Goal: Communication & Community: Ask a question

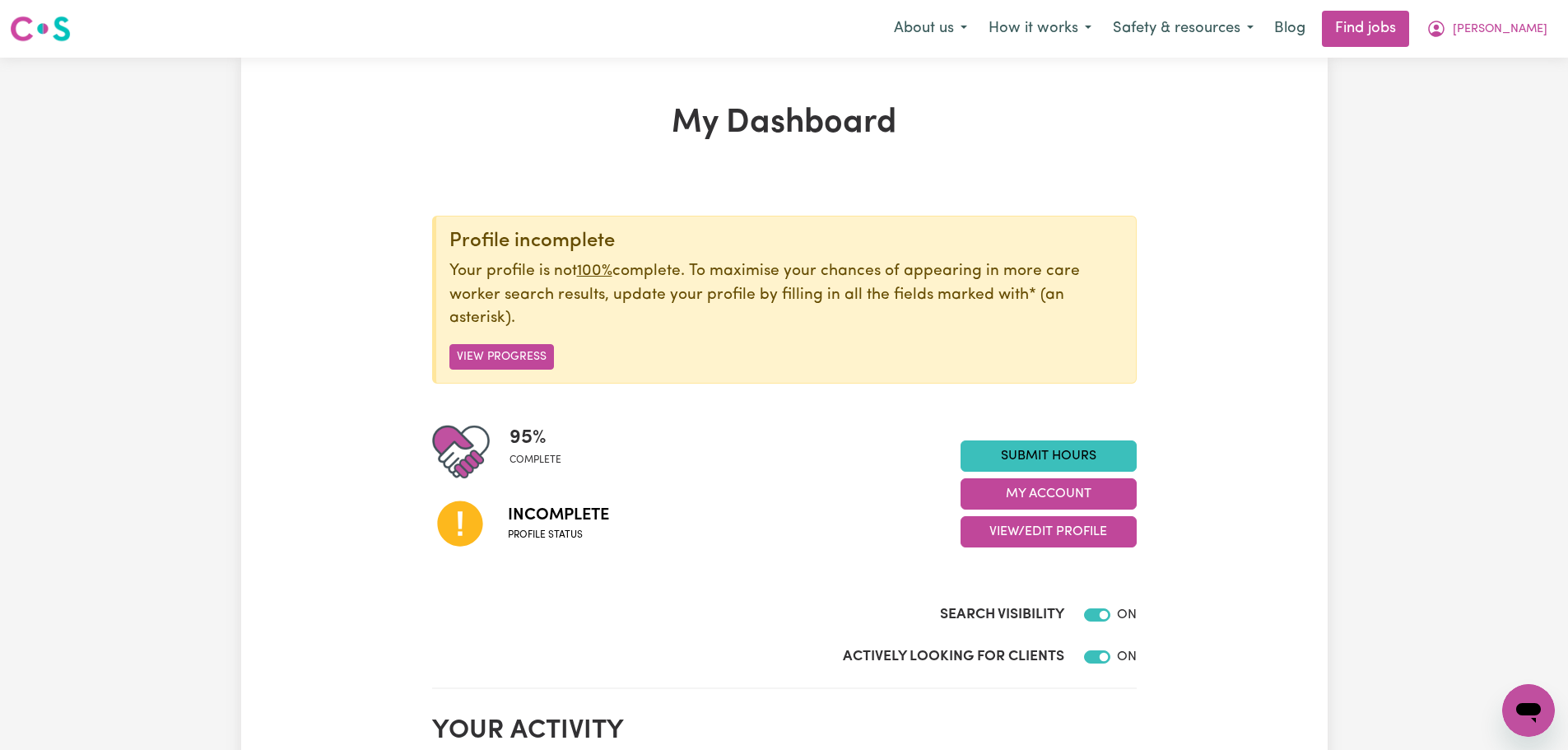
click at [1536, 696] on icon "Open messaging window" at bounding box center [1528, 710] width 30 height 30
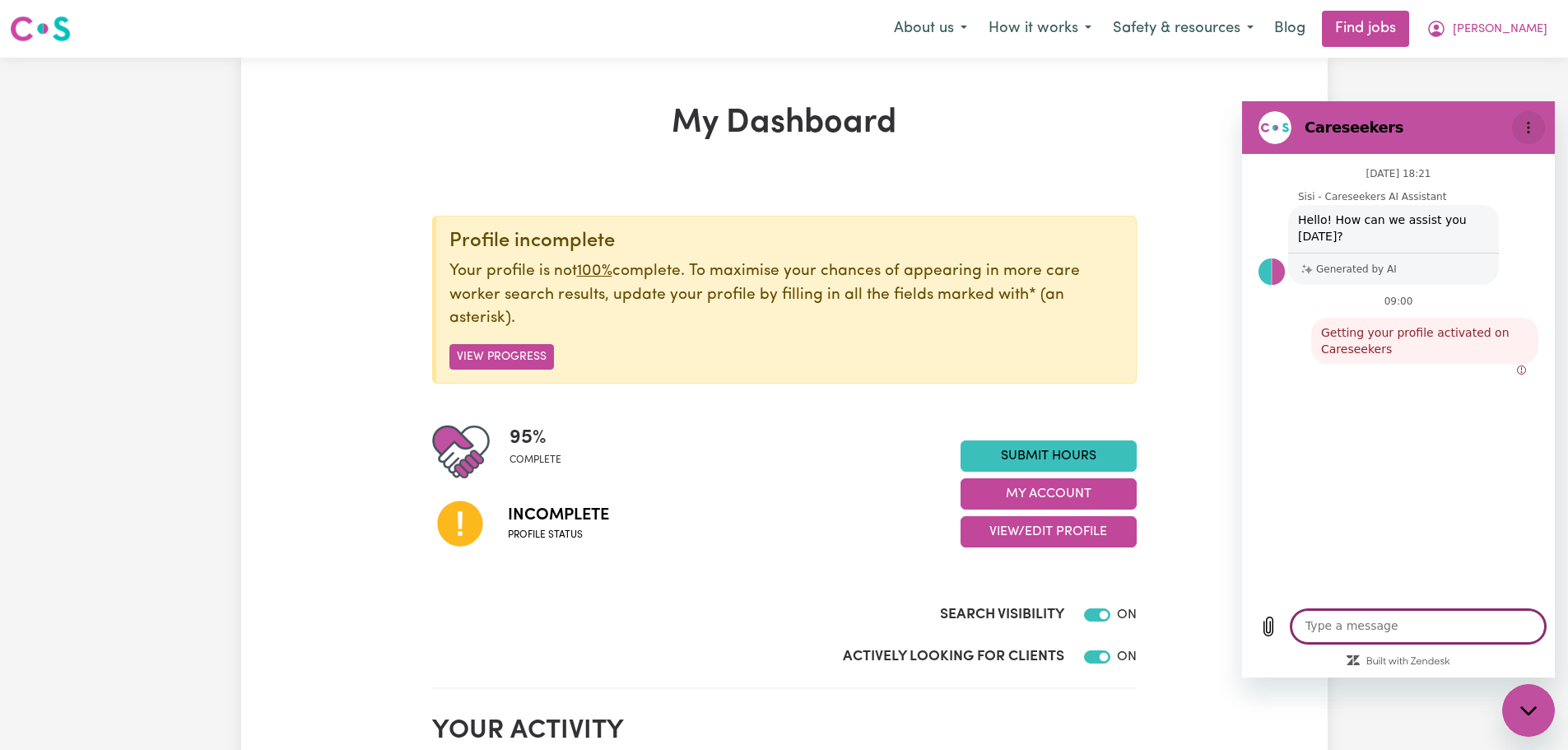
click at [1531, 130] on icon "Options menu" at bounding box center [1528, 127] width 13 height 13
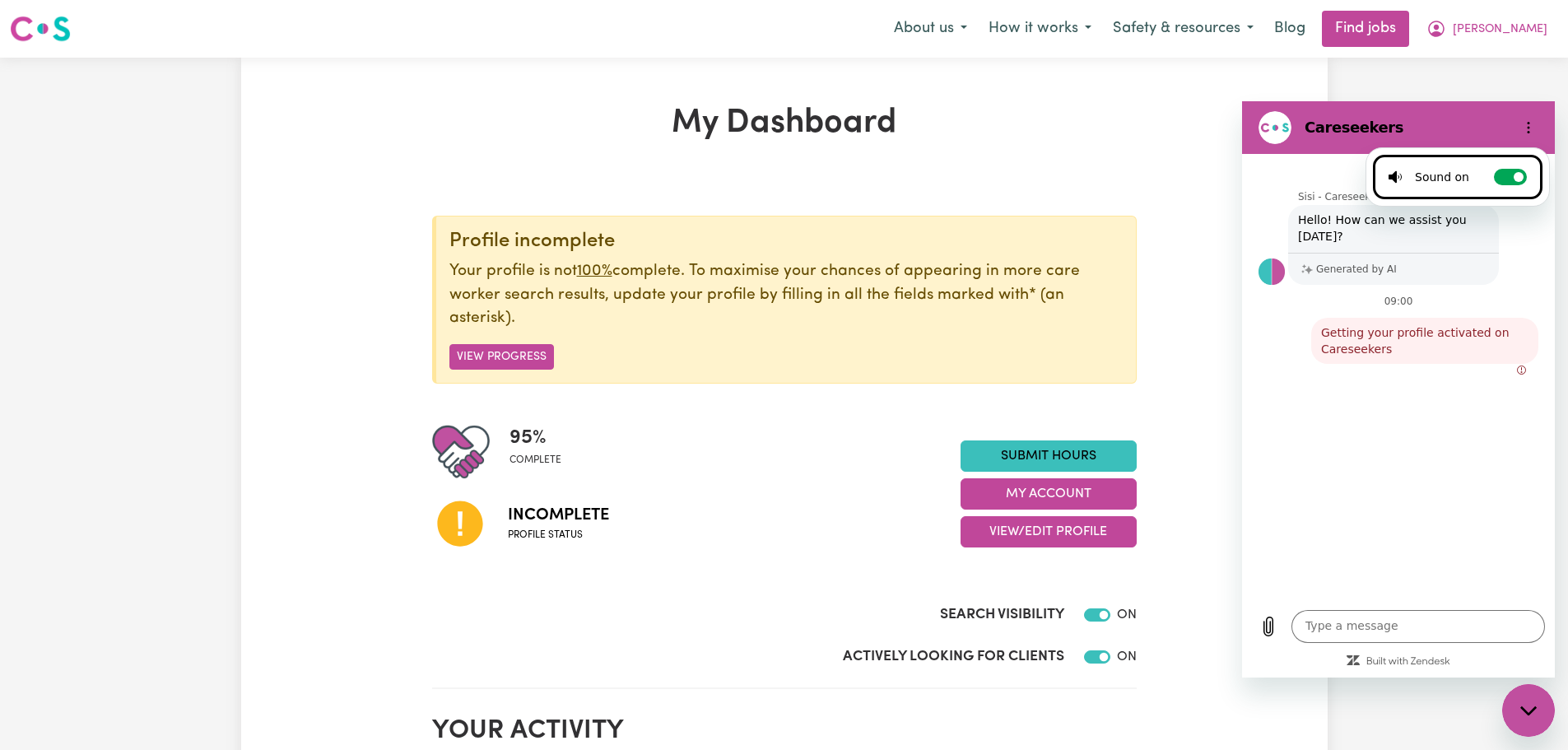
click at [1387, 258] on div "Generated by AI" at bounding box center [1393, 269] width 211 height 32
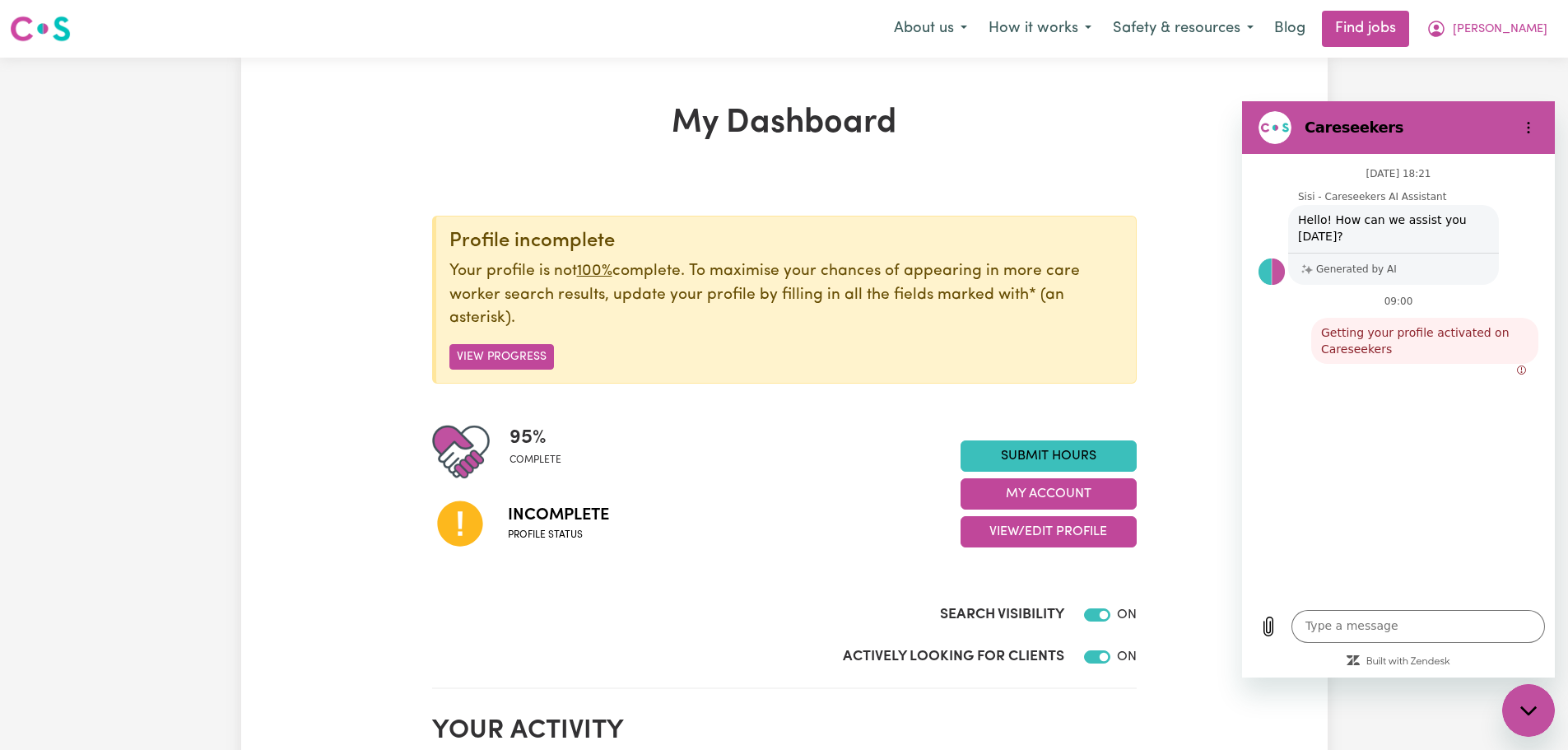
click at [1386, 263] on p "Generated by AI" at bounding box center [1356, 269] width 80 height 11
click at [1430, 663] on icon "Built with Zendesk: Visit the Zendesk website in a new tab" at bounding box center [1407, 661] width 84 height 10
click at [1468, 337] on span "Getting your profile activated on Careseekers" at bounding box center [1424, 341] width 221 height 46
click at [1524, 367] on circle "Error: failed to send message" at bounding box center [1521, 370] width 8 height 8
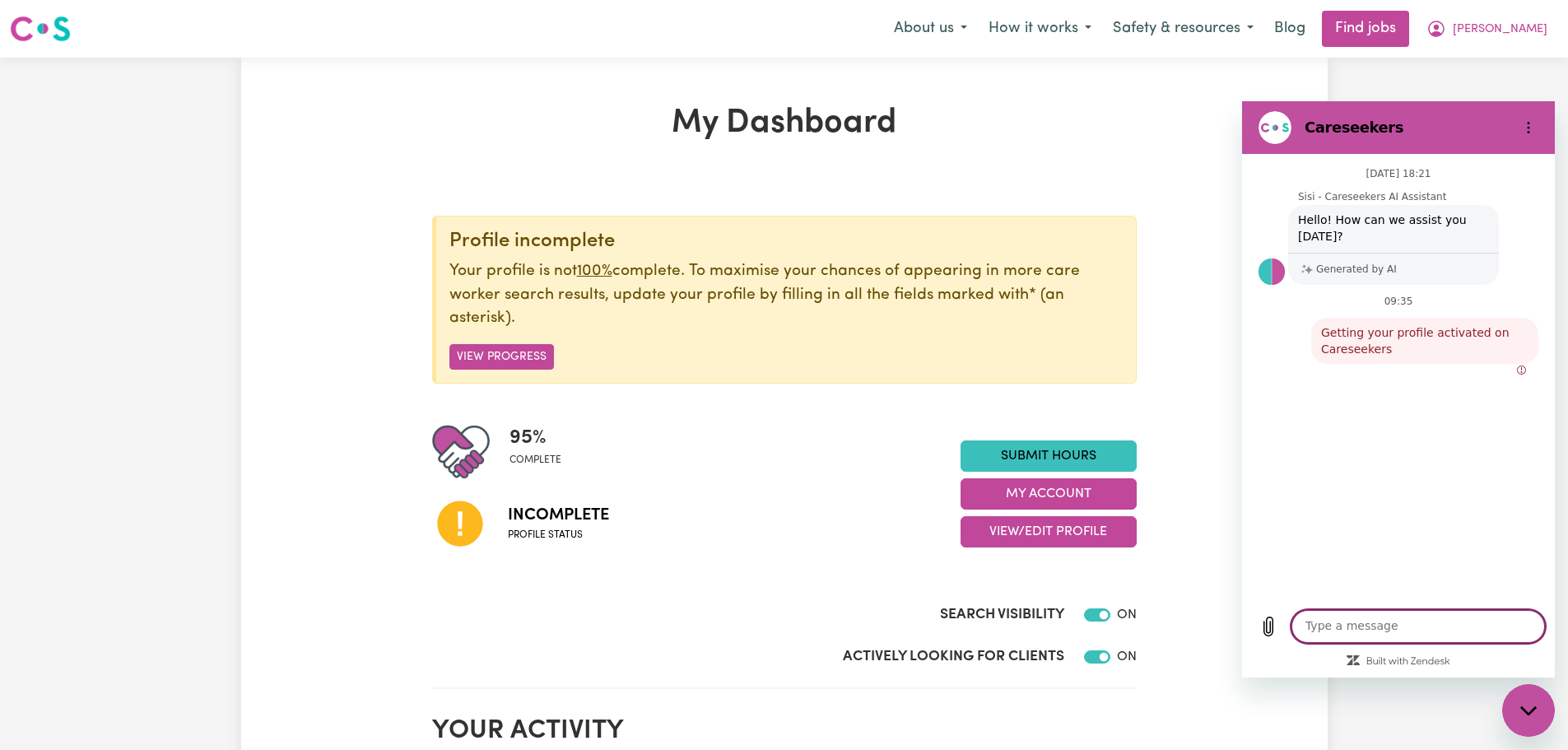
click at [1524, 367] on circle "Error: failed to send message" at bounding box center [1521, 370] width 8 height 8
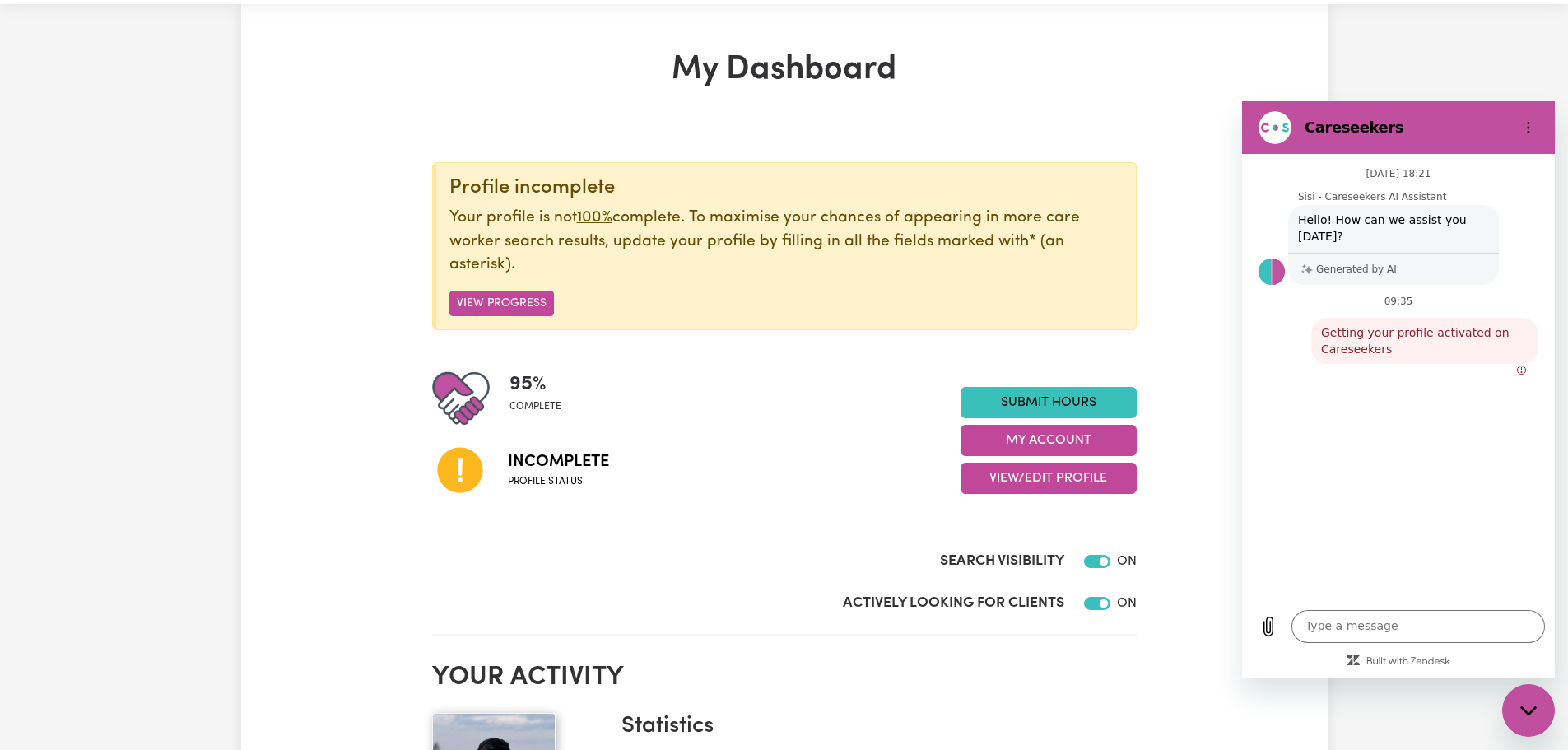
scroll to position [82, 0]
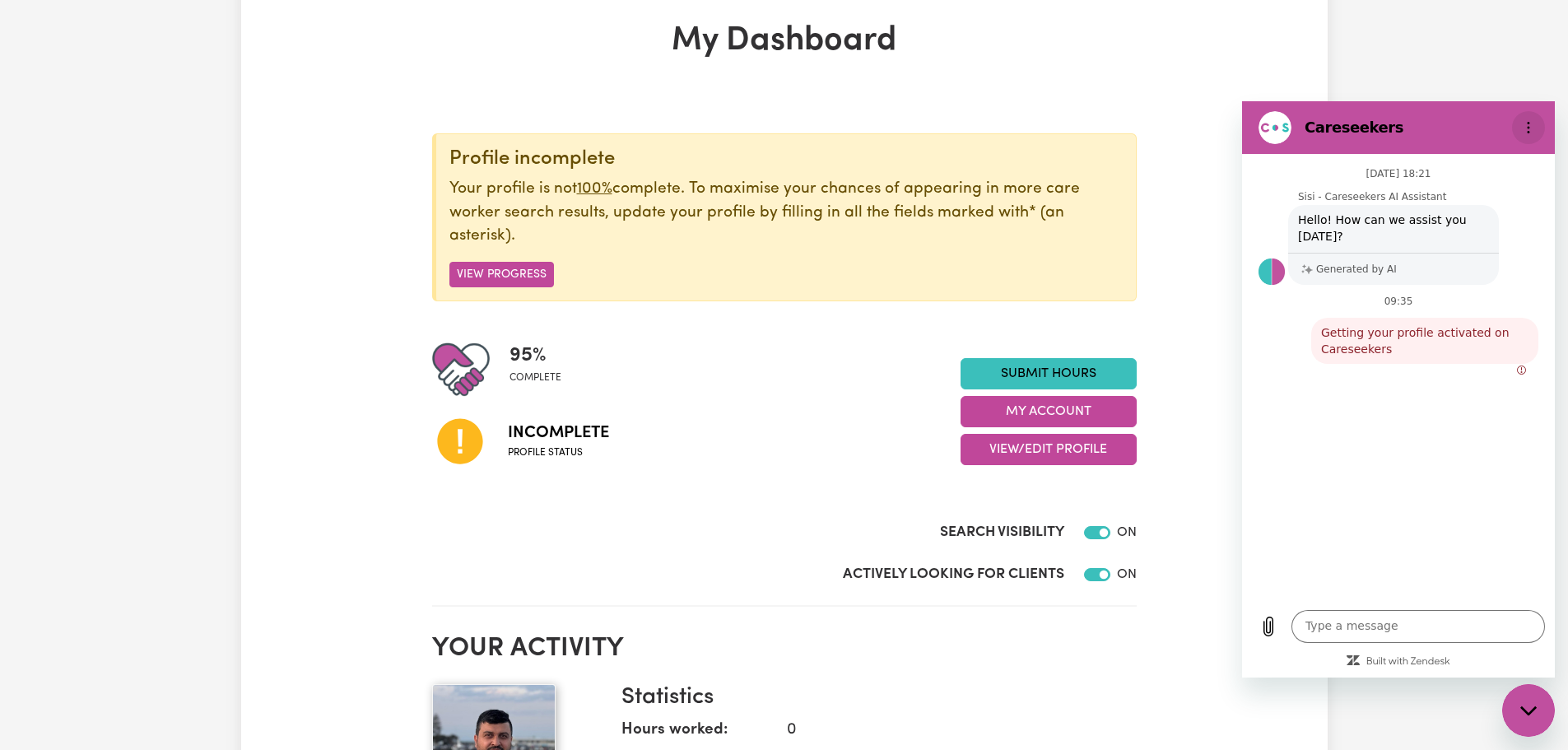
click at [1530, 124] on icon "Options menu" at bounding box center [1528, 127] width 13 height 13
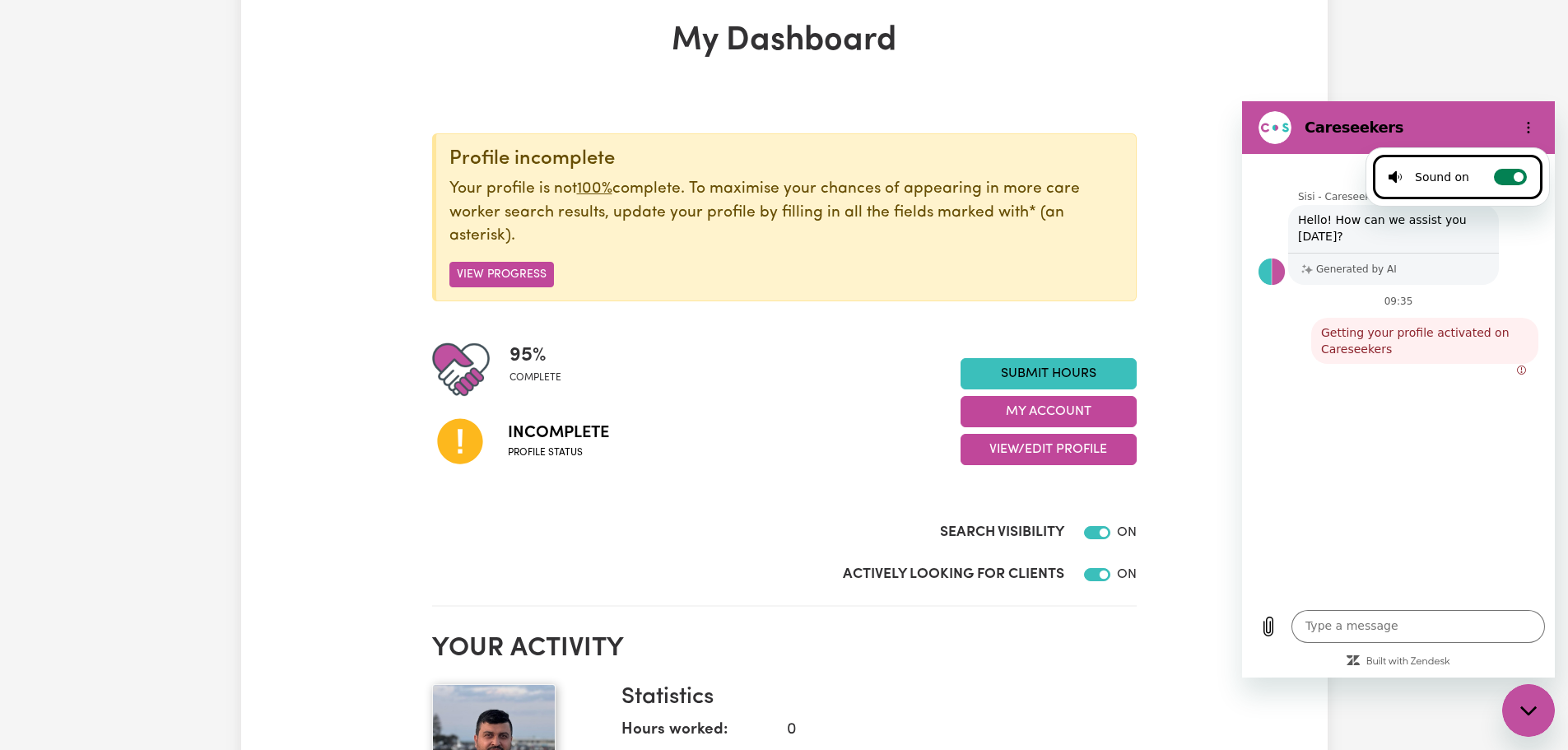
click at [1498, 178] on label "Toggle sound notifications" at bounding box center [1511, 177] width 33 height 17
click at [1498, 178] on input "Toggle sound notifications" at bounding box center [1511, 177] width 33 height 17
checkbox input "false"
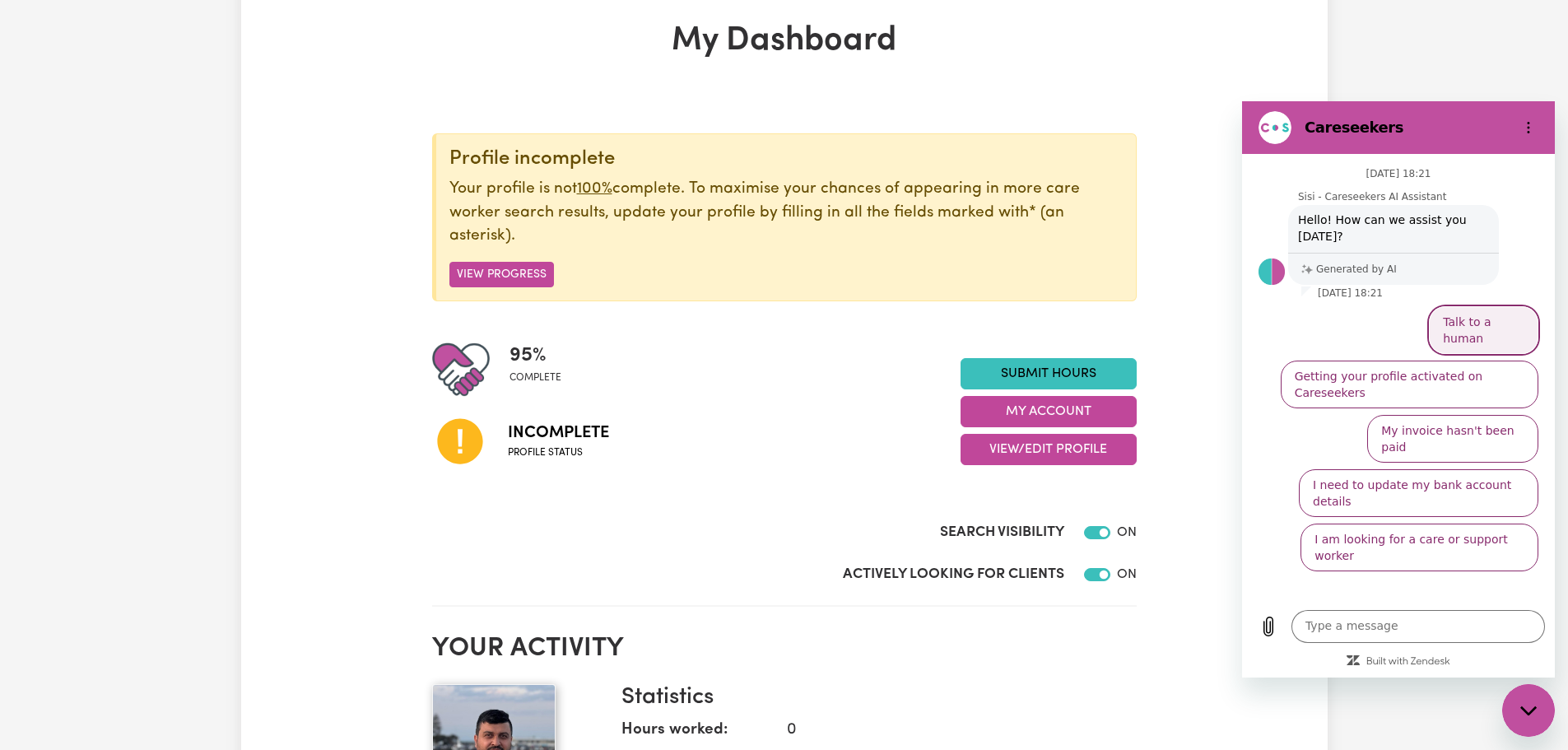
click at [1494, 309] on button "Talk to a human" at bounding box center [1483, 331] width 110 height 48
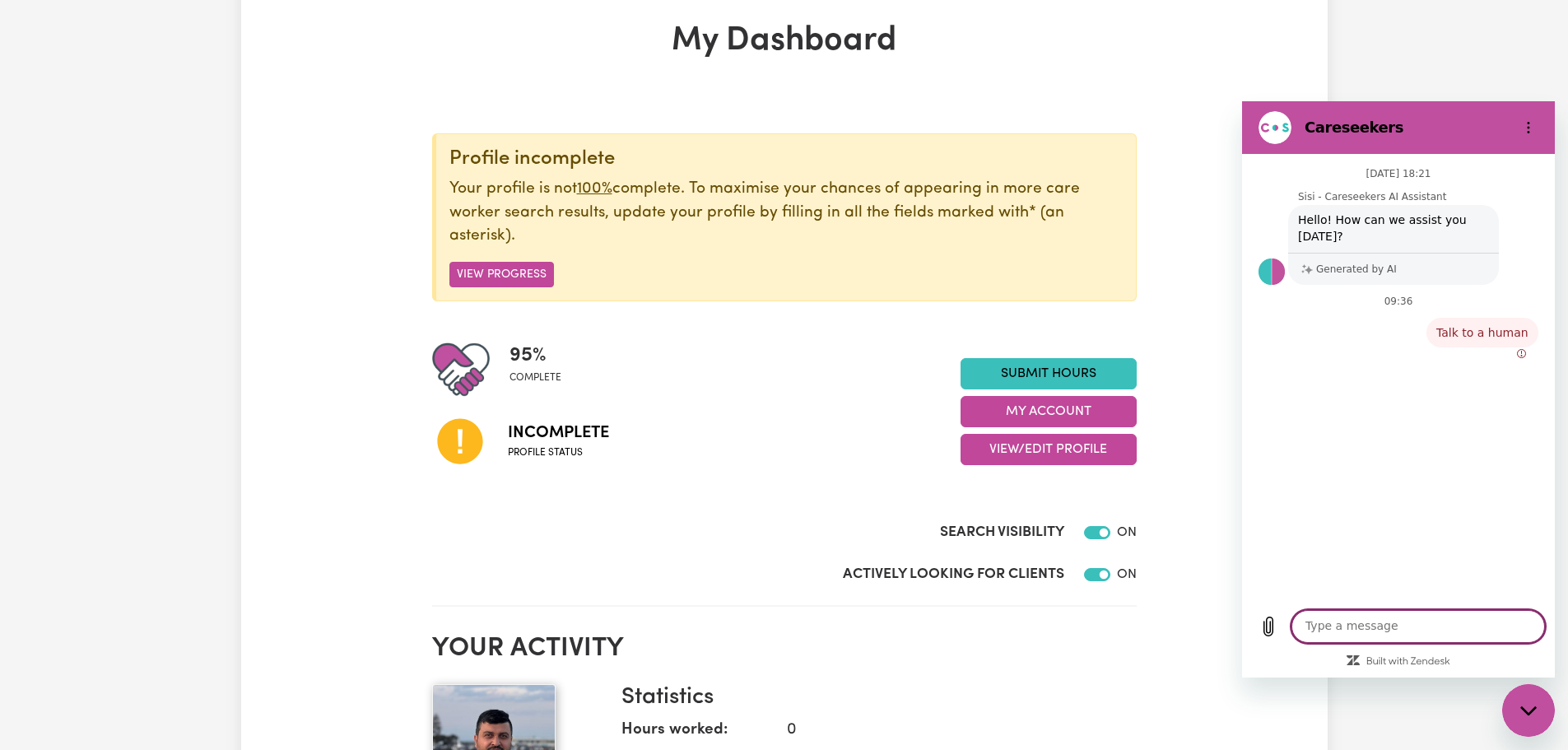
click at [1535, 135] on button "Options menu" at bounding box center [1528, 127] width 33 height 33
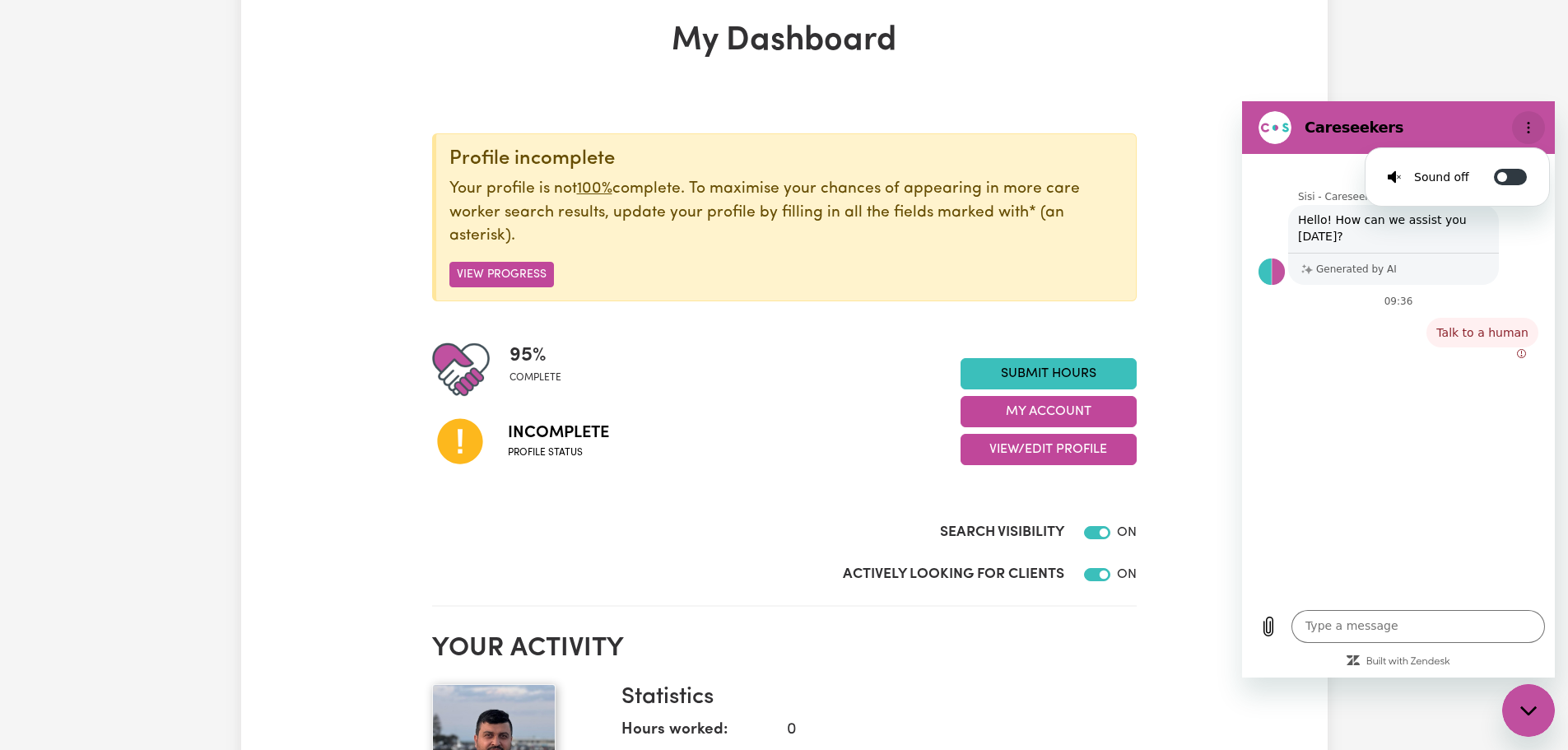
click at [1535, 135] on button "Options menu" at bounding box center [1528, 127] width 33 height 33
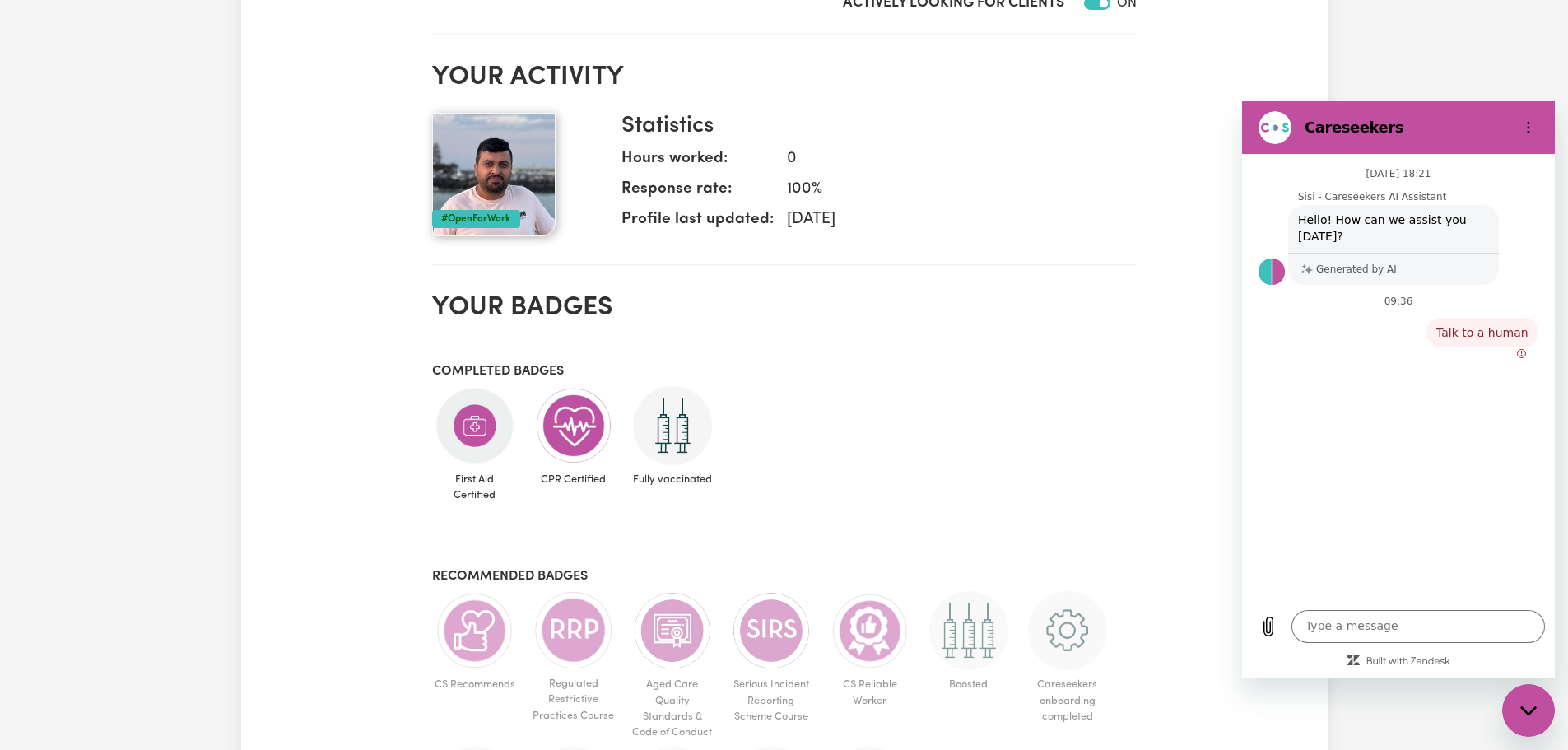
scroll to position [576, 0]
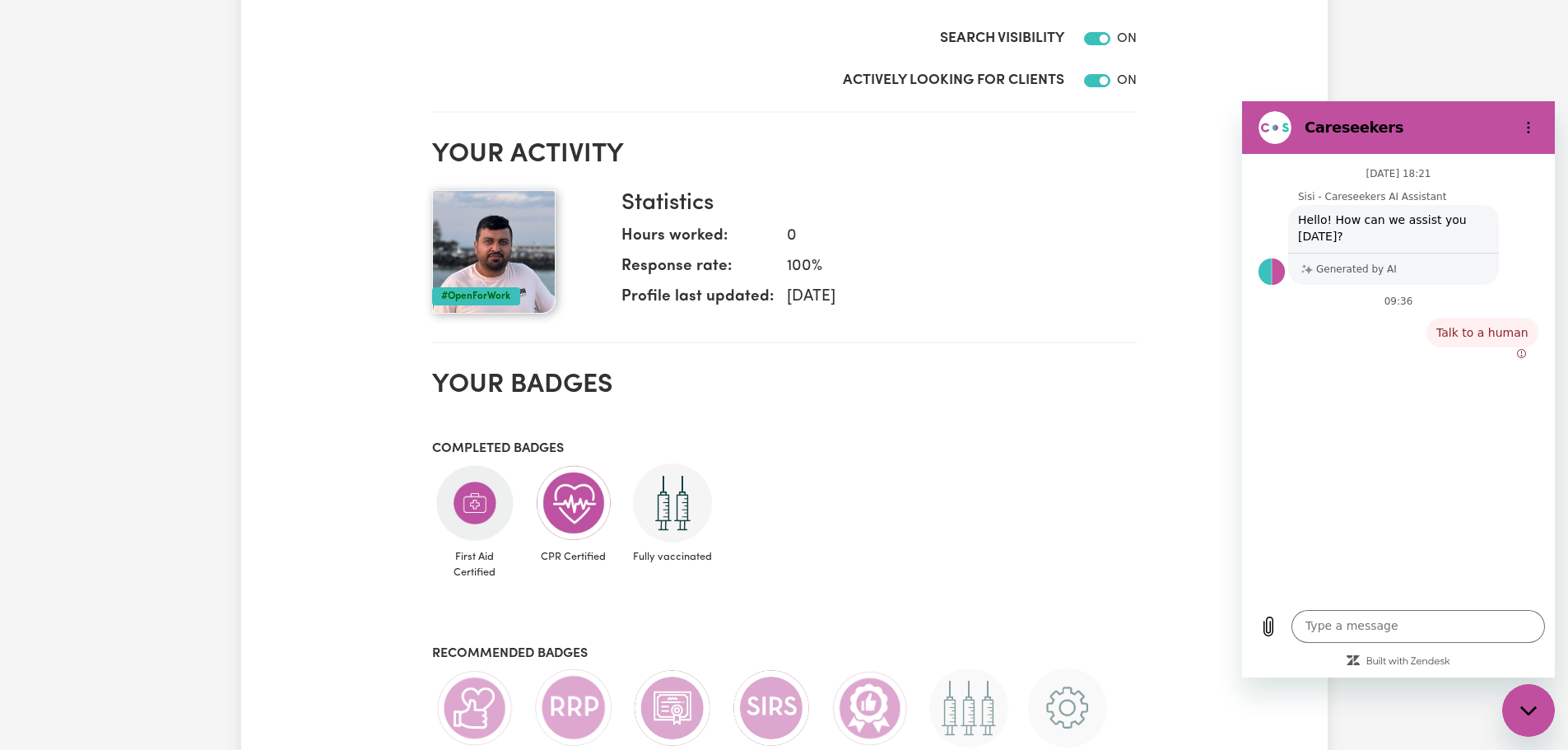
click at [1543, 723] on div "Close messaging window" at bounding box center [1527, 709] width 49 height 49
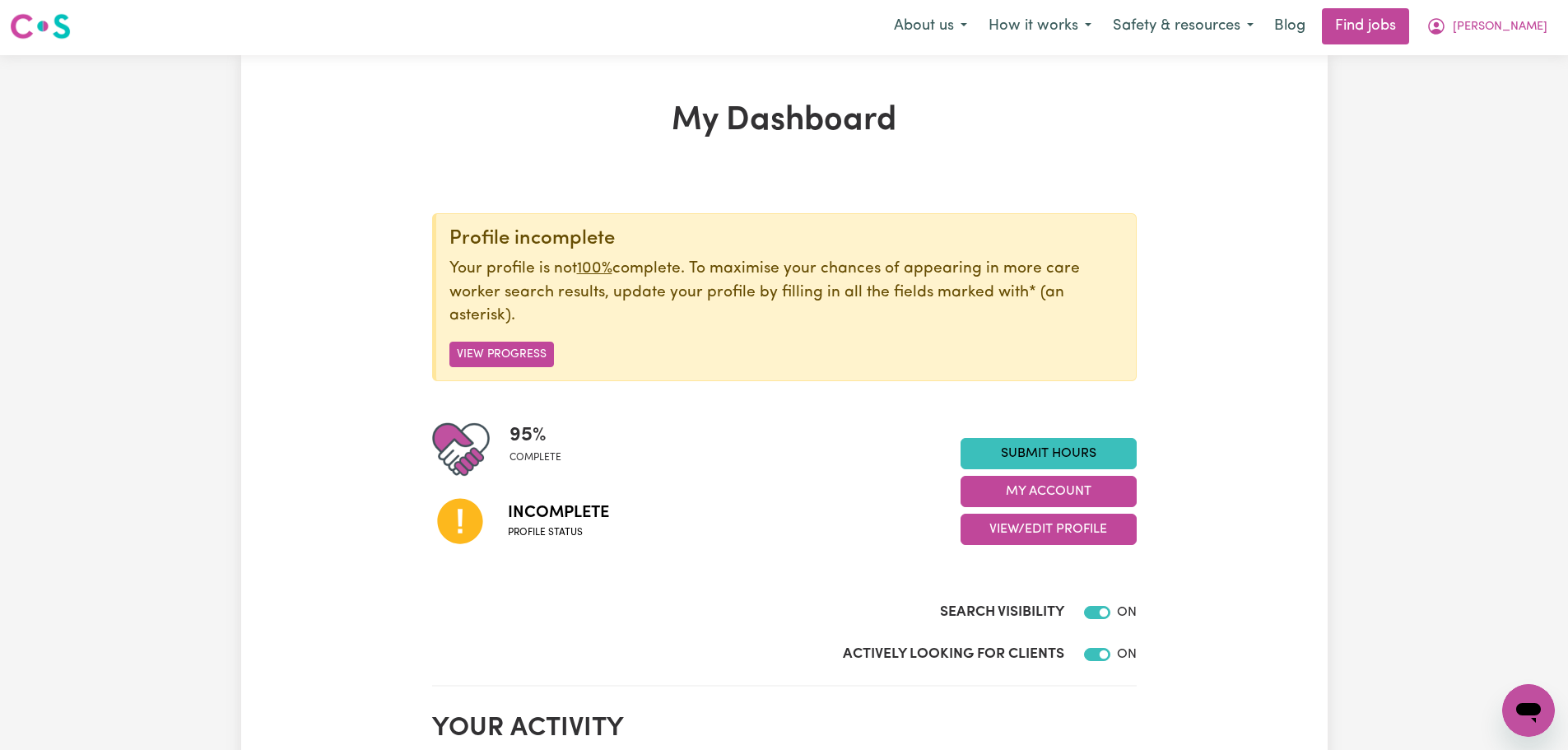
scroll to position [0, 0]
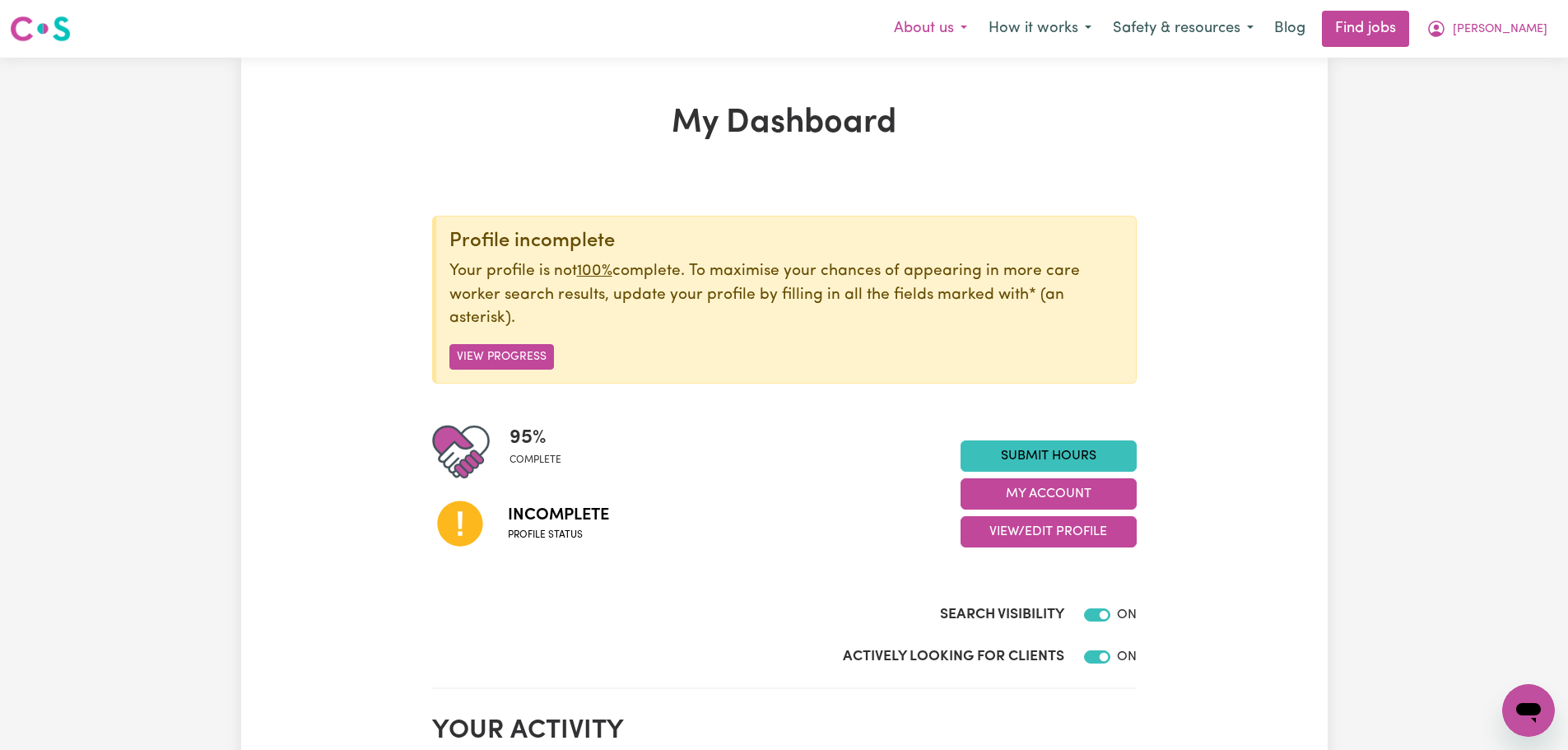
click at [978, 28] on button "About us" at bounding box center [930, 28] width 94 height 34
click at [1102, 34] on button "How it works" at bounding box center [1040, 28] width 125 height 34
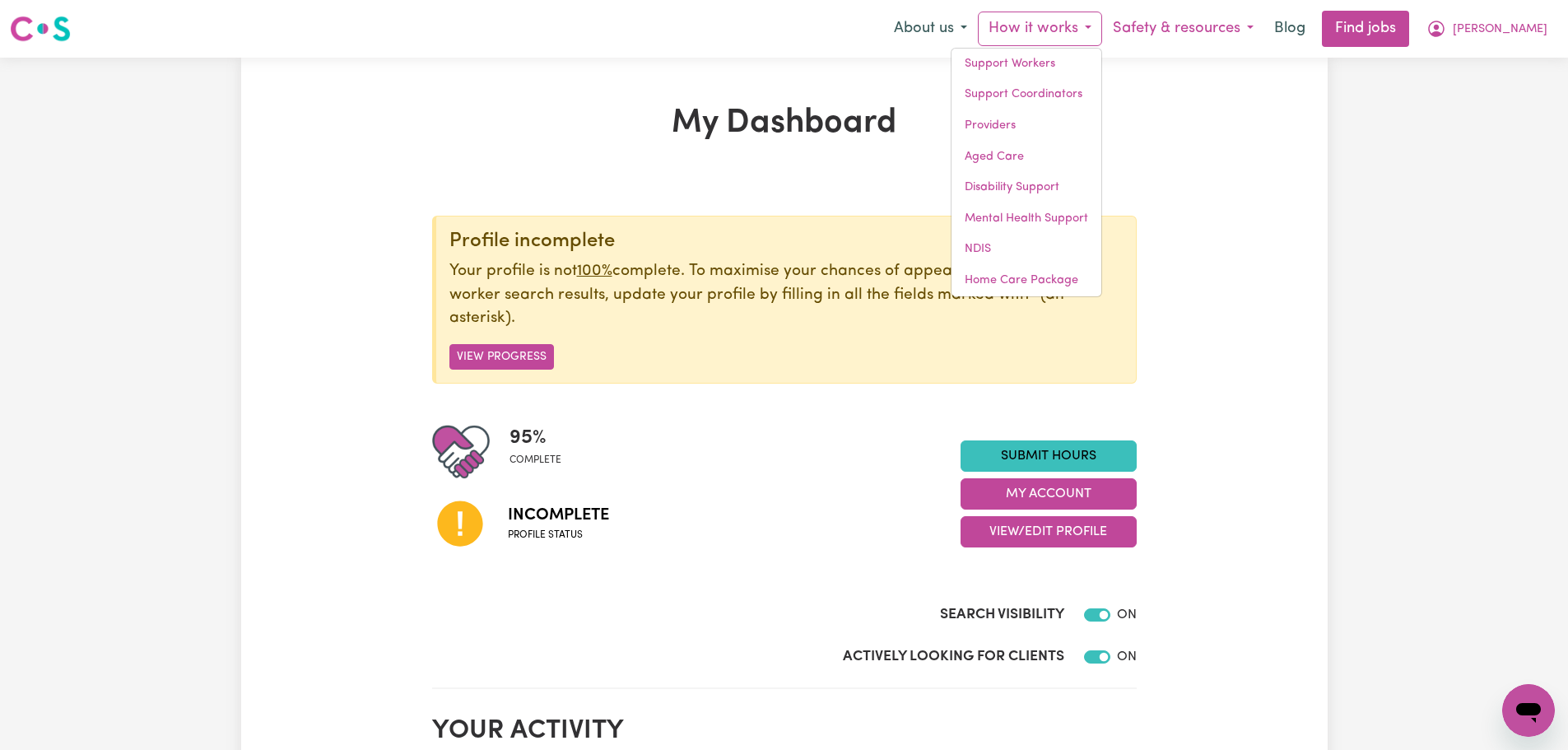
click at [1264, 28] on button "Safety & resources" at bounding box center [1183, 28] width 163 height 34
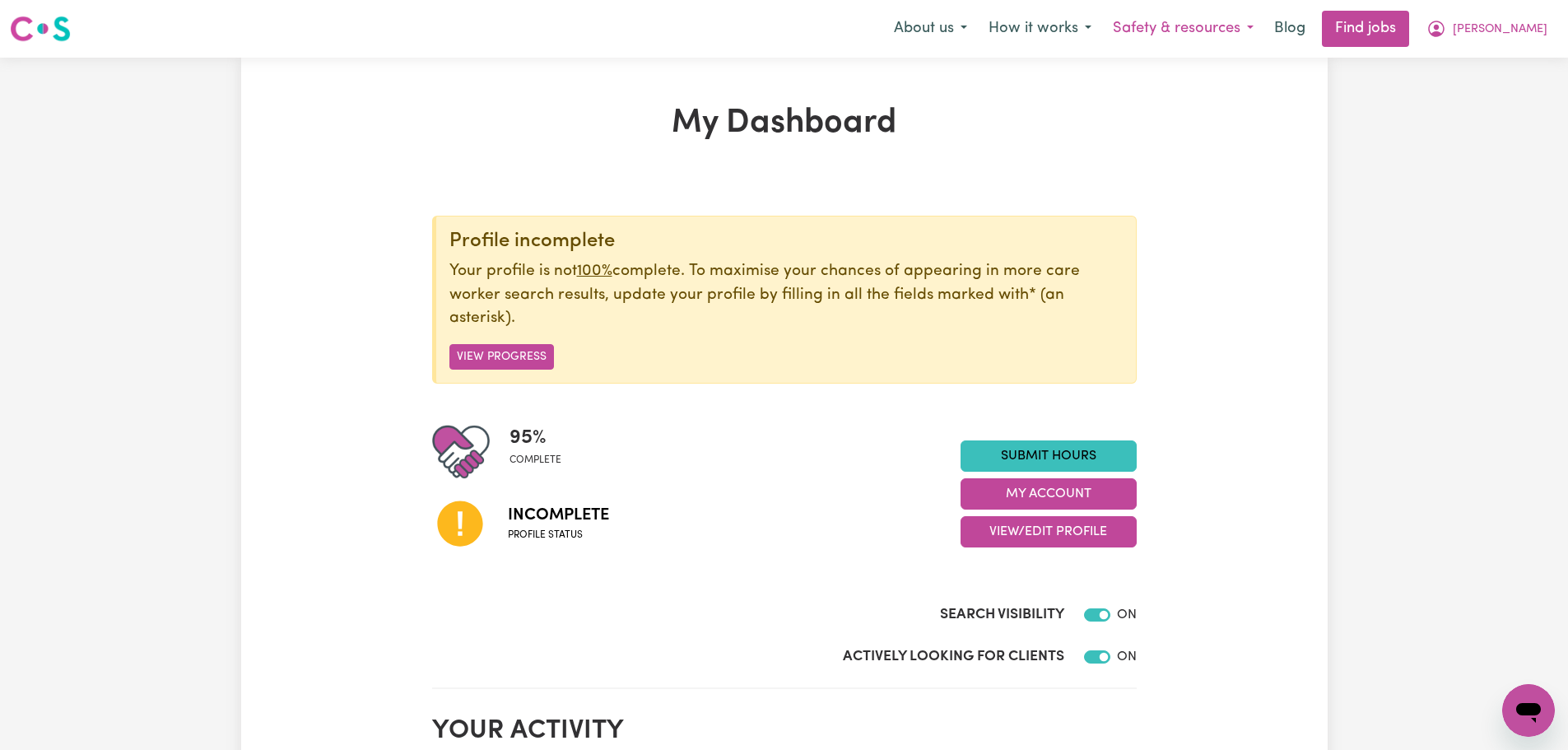
click at [1264, 28] on button "Safety & resources" at bounding box center [1183, 28] width 163 height 34
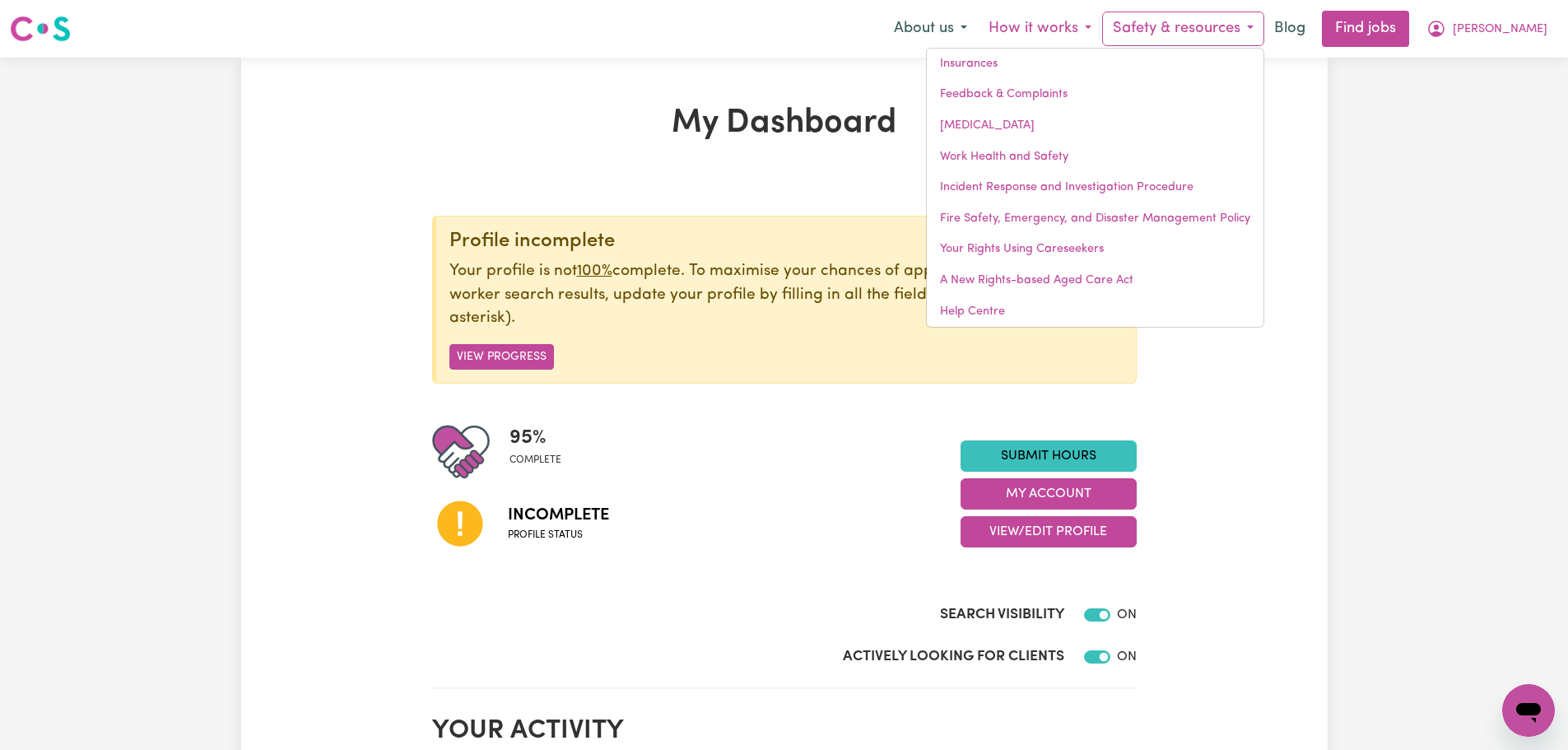
click at [1102, 31] on button "How it works" at bounding box center [1040, 28] width 125 height 34
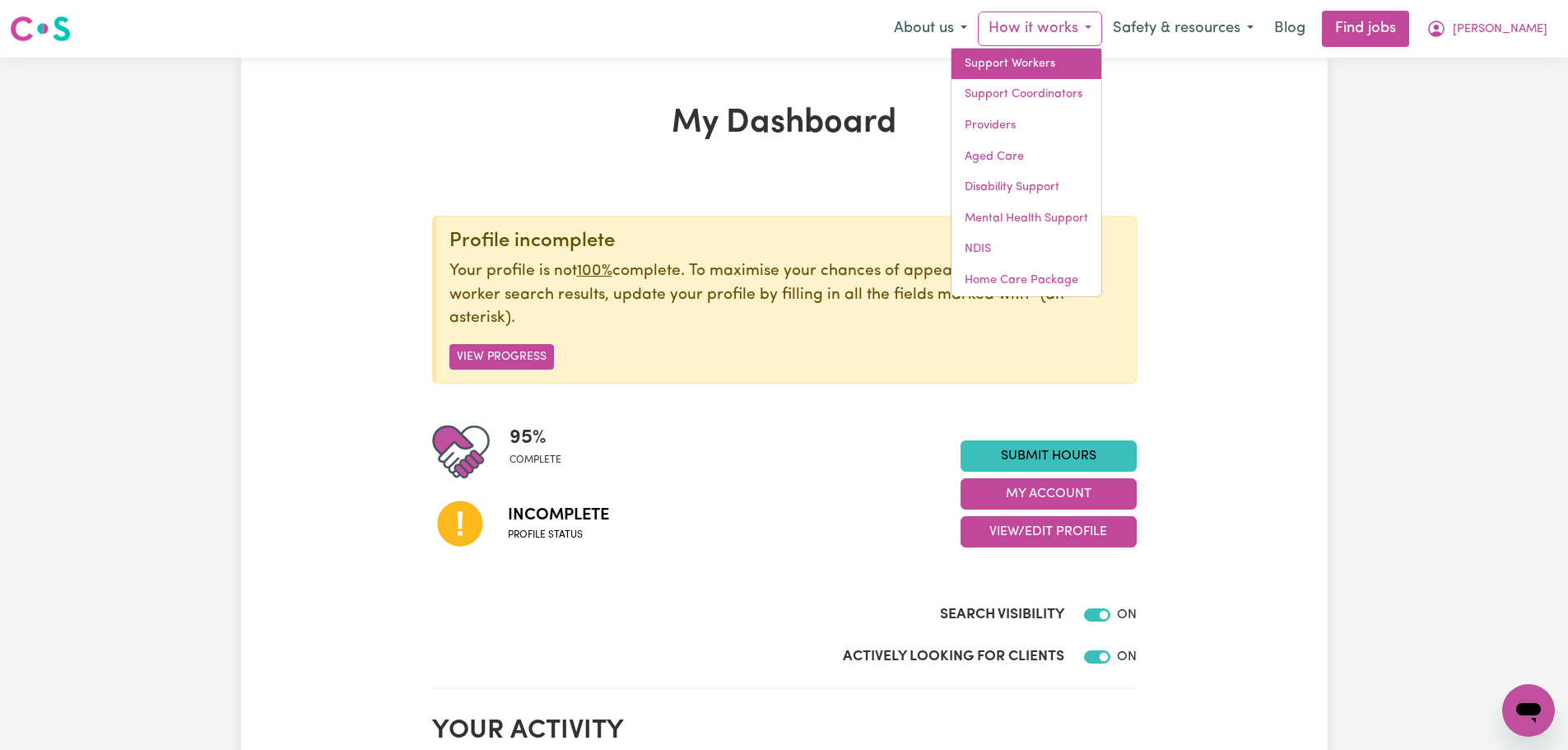
click at [1084, 69] on link "Support Workers" at bounding box center [1026, 65] width 150 height 31
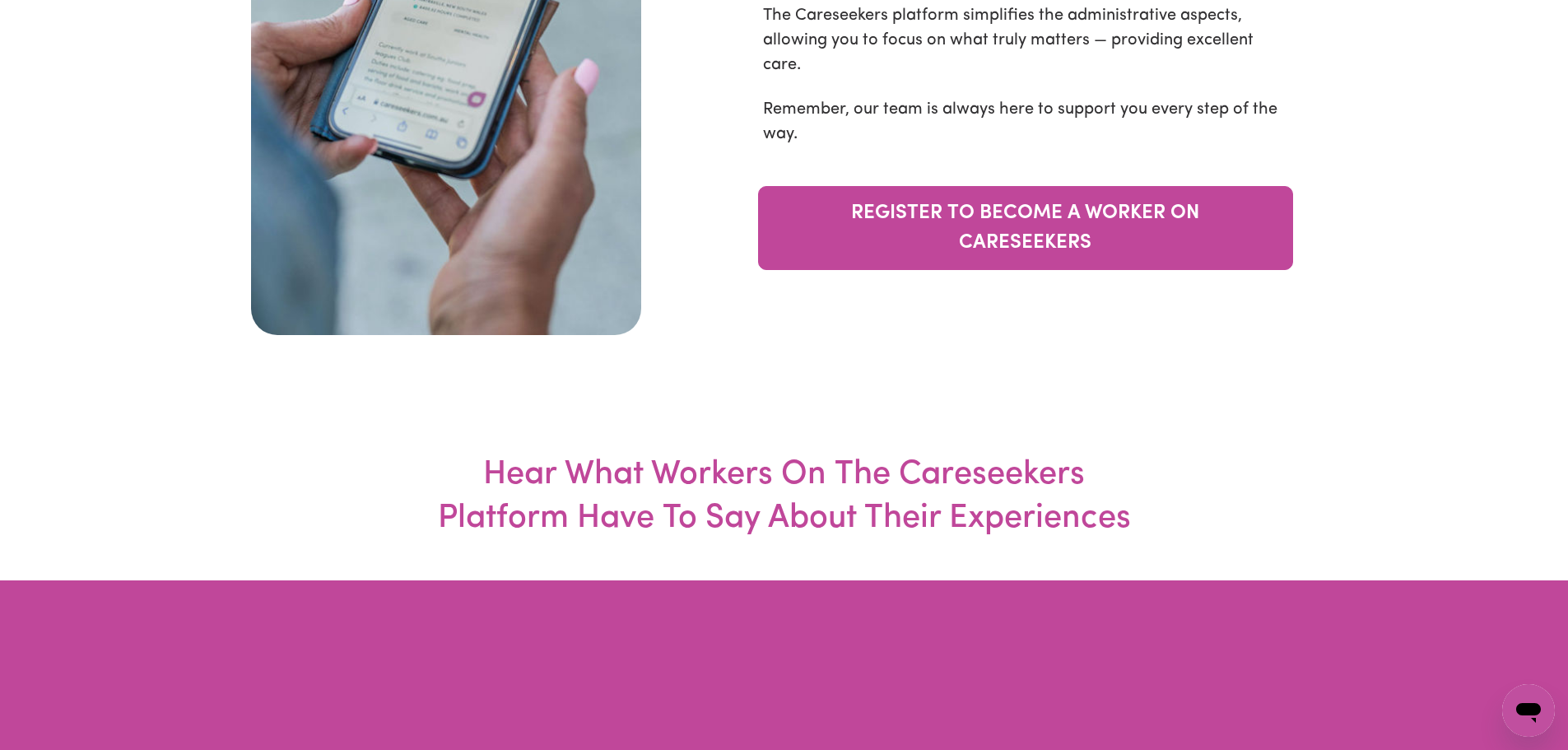
scroll to position [6256, 0]
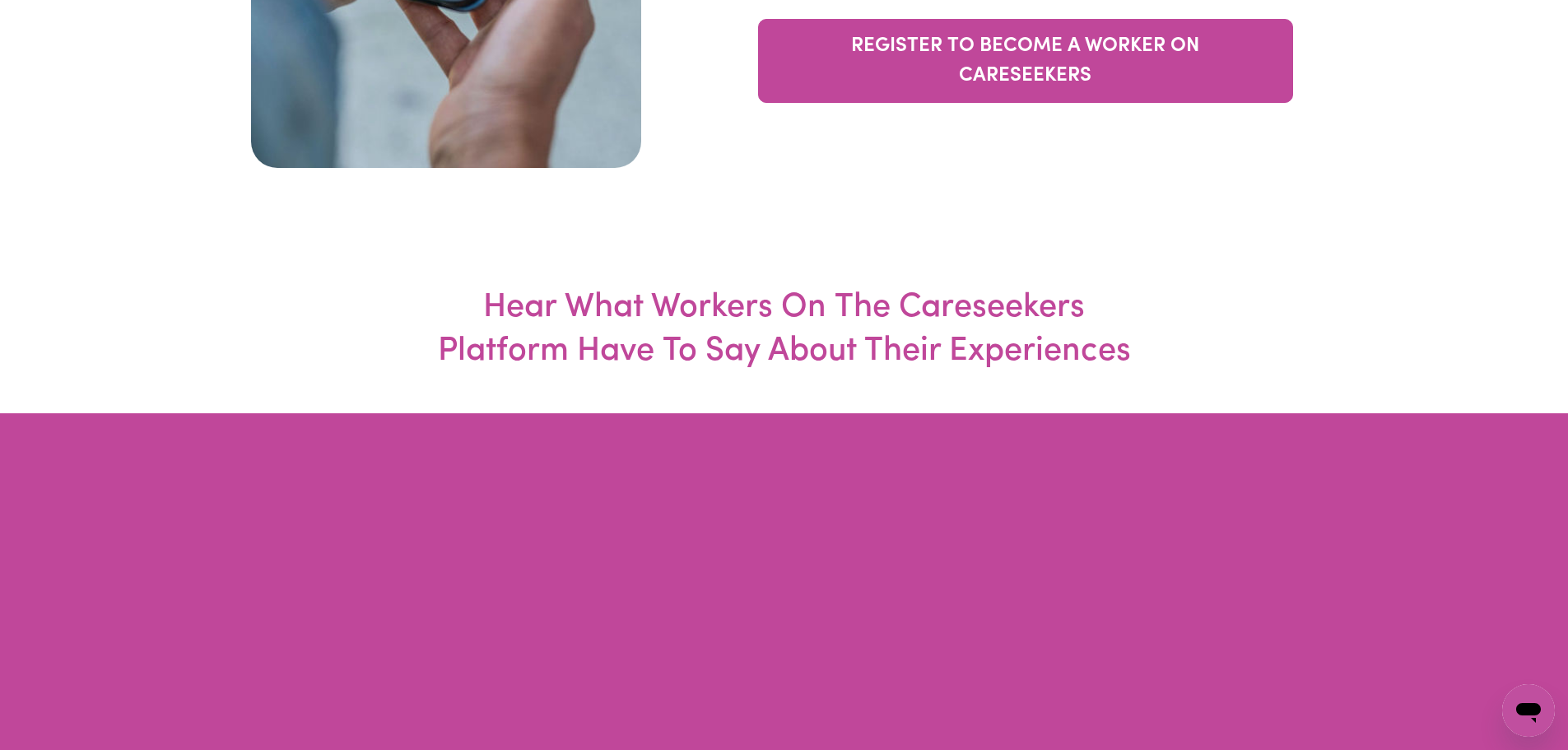
click at [1509, 715] on div "Open messaging window" at bounding box center [1527, 709] width 49 height 49
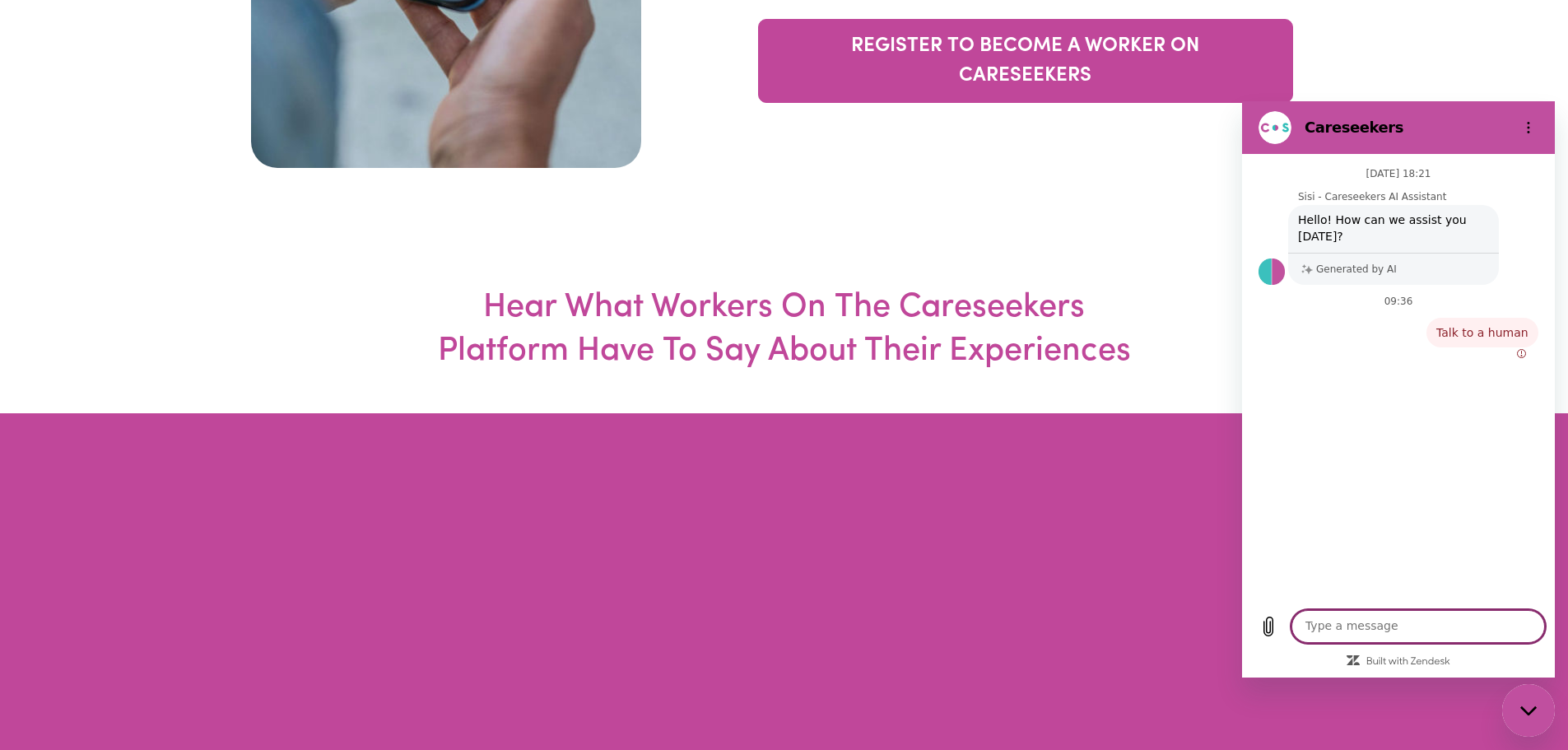
click at [1403, 173] on p "[DATE] 18:21" at bounding box center [1398, 174] width 65 height 13
drag, startPoint x: 1403, startPoint y: 173, endPoint x: 1404, endPoint y: 250, distance: 77.0
click at [1404, 253] on div "Generated by AI" at bounding box center [1393, 269] width 211 height 32
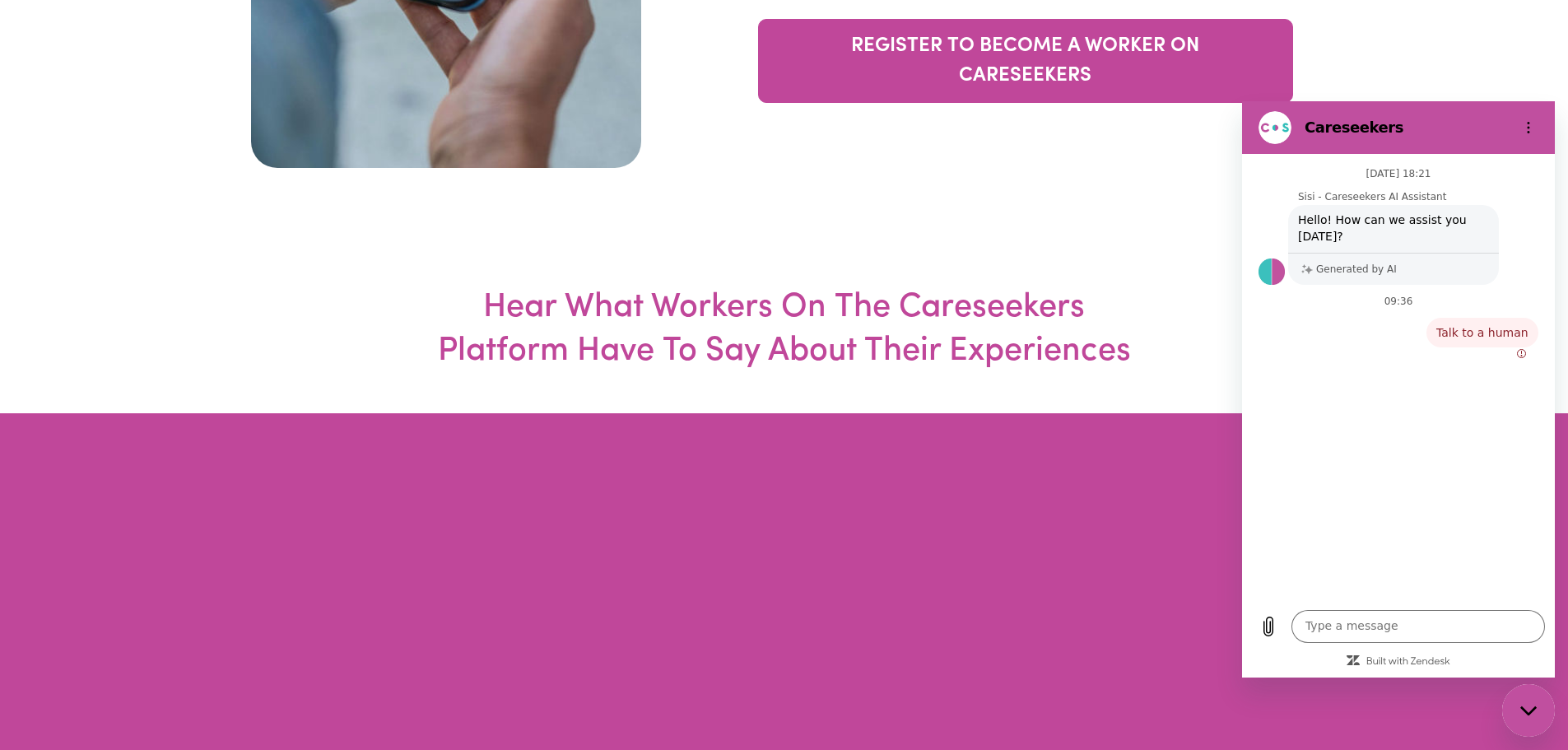
click at [1363, 263] on p "Generated by AI" at bounding box center [1356, 269] width 80 height 11
drag, startPoint x: 1327, startPoint y: 212, endPoint x: 1410, endPoint y: 219, distance: 83.3
click at [1410, 219] on span "Hello! How can we assist you [DATE]?" at bounding box center [1393, 228] width 204 height 46
click at [1494, 318] on span "Talk to a human" at bounding box center [1482, 333] width 105 height 30
click at [1267, 635] on icon "Upload file" at bounding box center [1269, 626] width 9 height 18
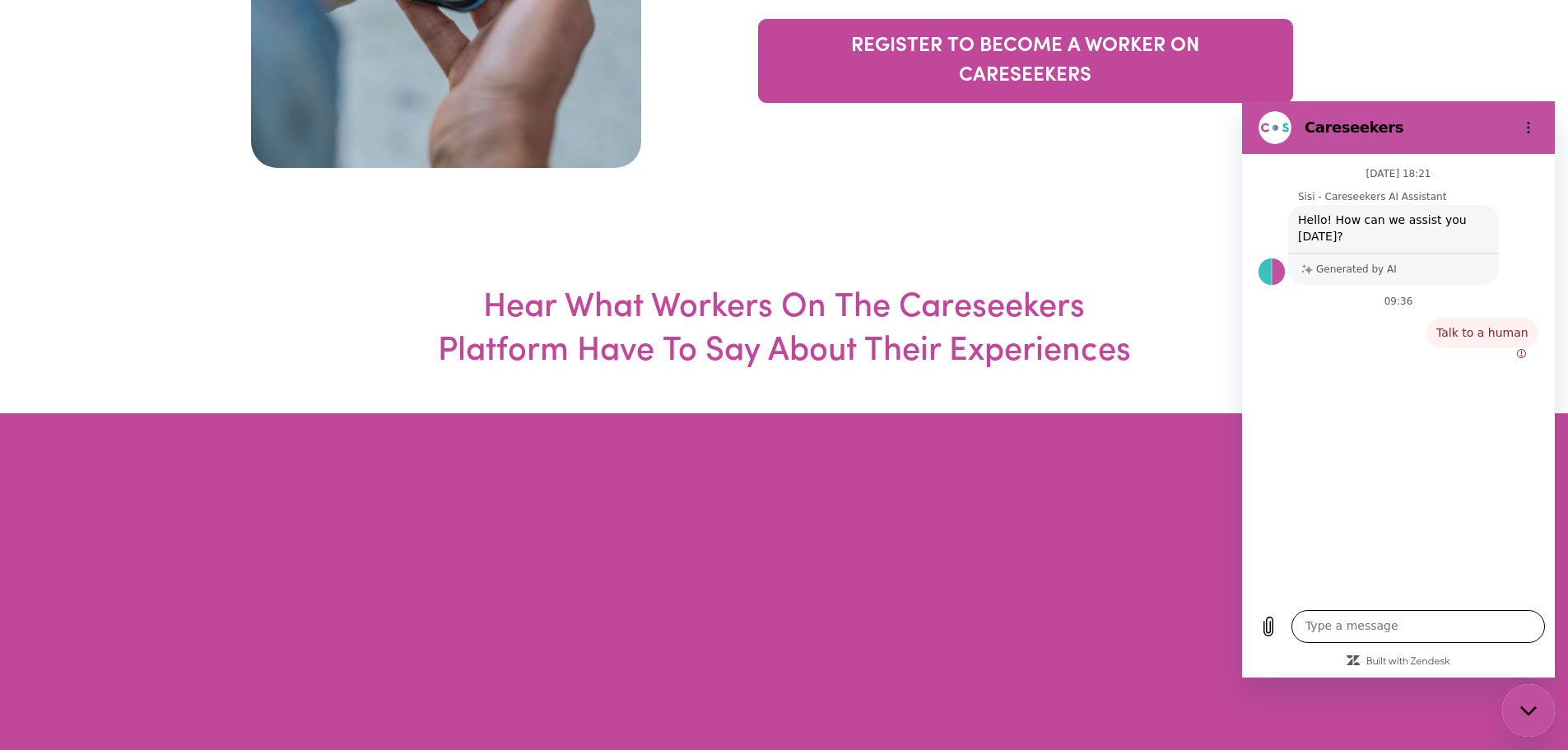
click at [1335, 626] on textarea at bounding box center [1417, 626] width 253 height 33
type textarea "hi"
click at [1533, 126] on icon "Options menu" at bounding box center [1528, 127] width 13 height 13
